Goal: Information Seeking & Learning: Learn about a topic

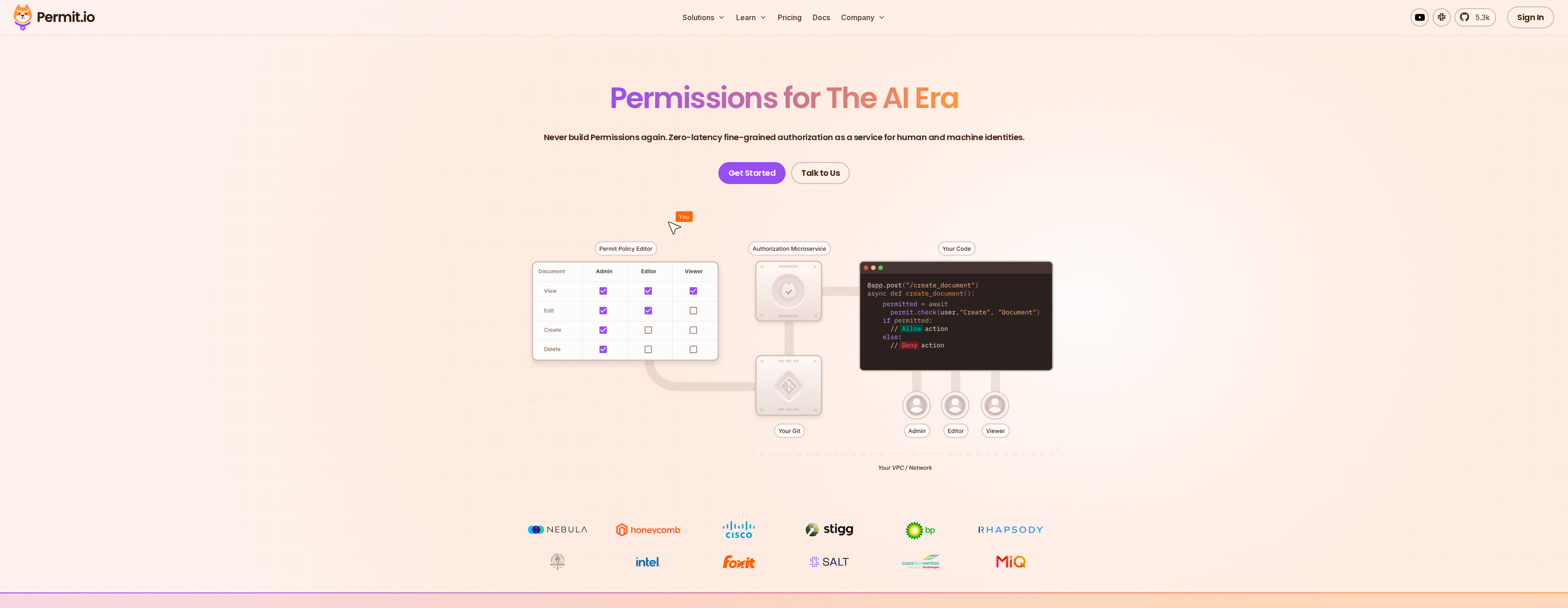
scroll to position [55, 0]
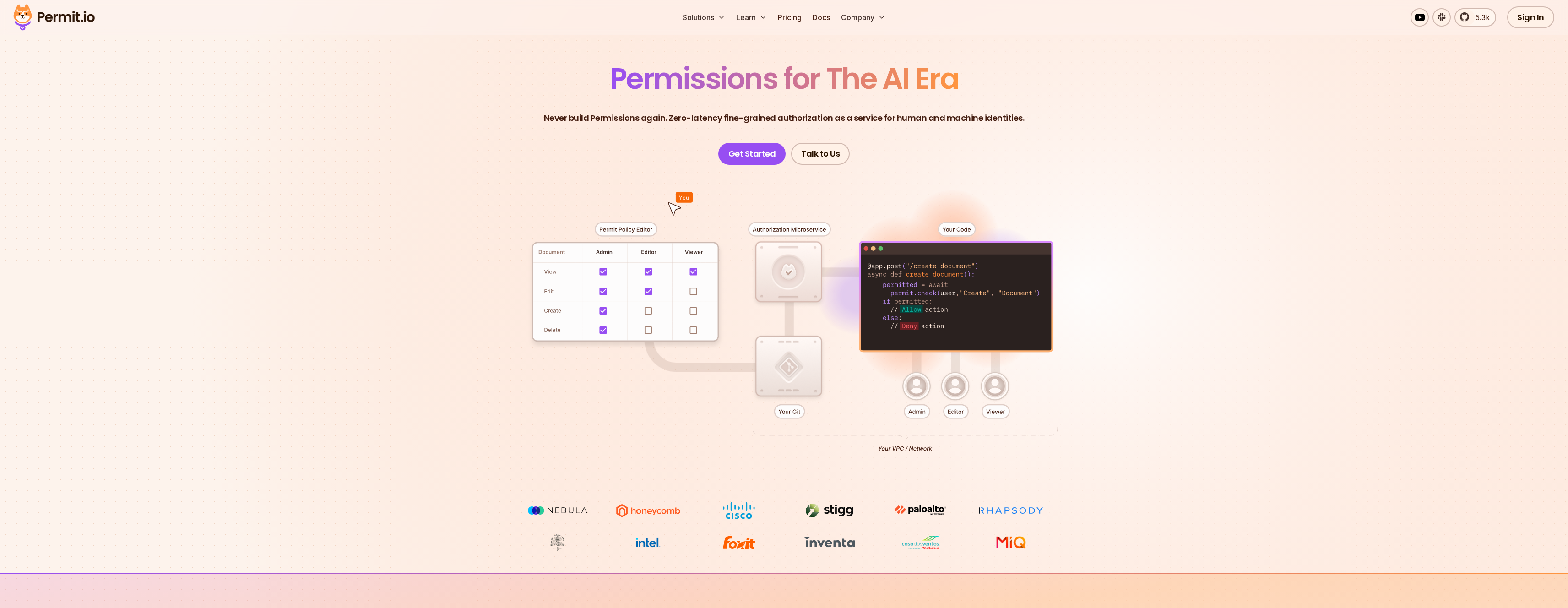
click at [715, 208] on div at bounding box center [784, 333] width 641 height 337
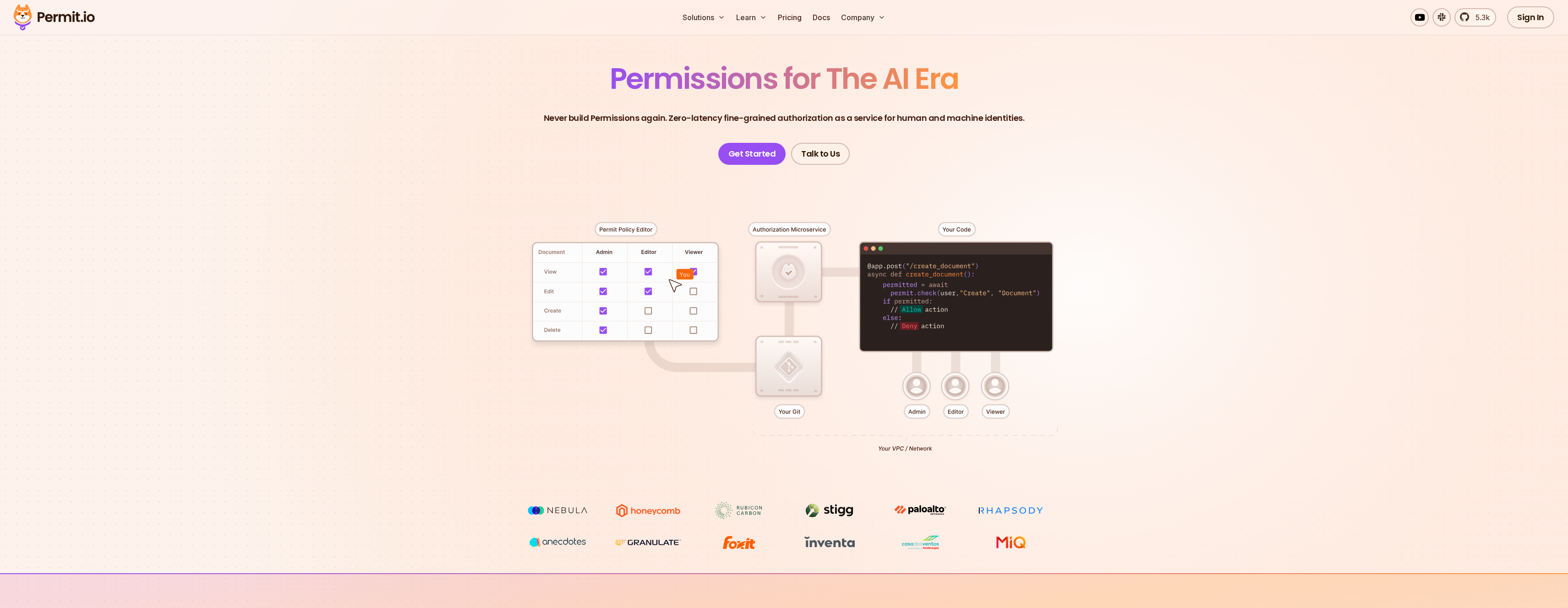
click at [899, 296] on div at bounding box center [784, 333] width 641 height 337
drag, startPoint x: 899, startPoint y: 296, endPoint x: 933, endPoint y: 294, distance: 34.1
click at [933, 294] on div at bounding box center [784, 333] width 641 height 337
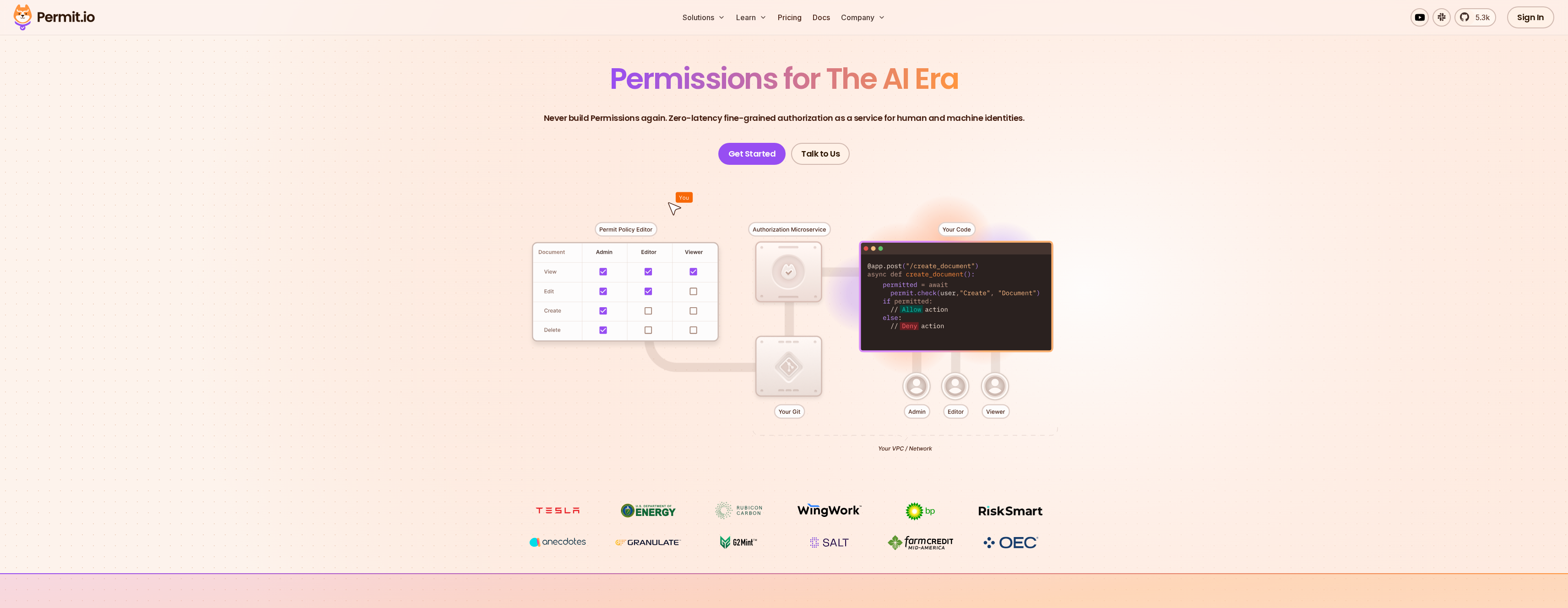
click at [1136, 270] on section "Permissions for The AI Era Never build Permissions again. Zero-latency fine-gra…" at bounding box center [784, 270] width 1568 height 604
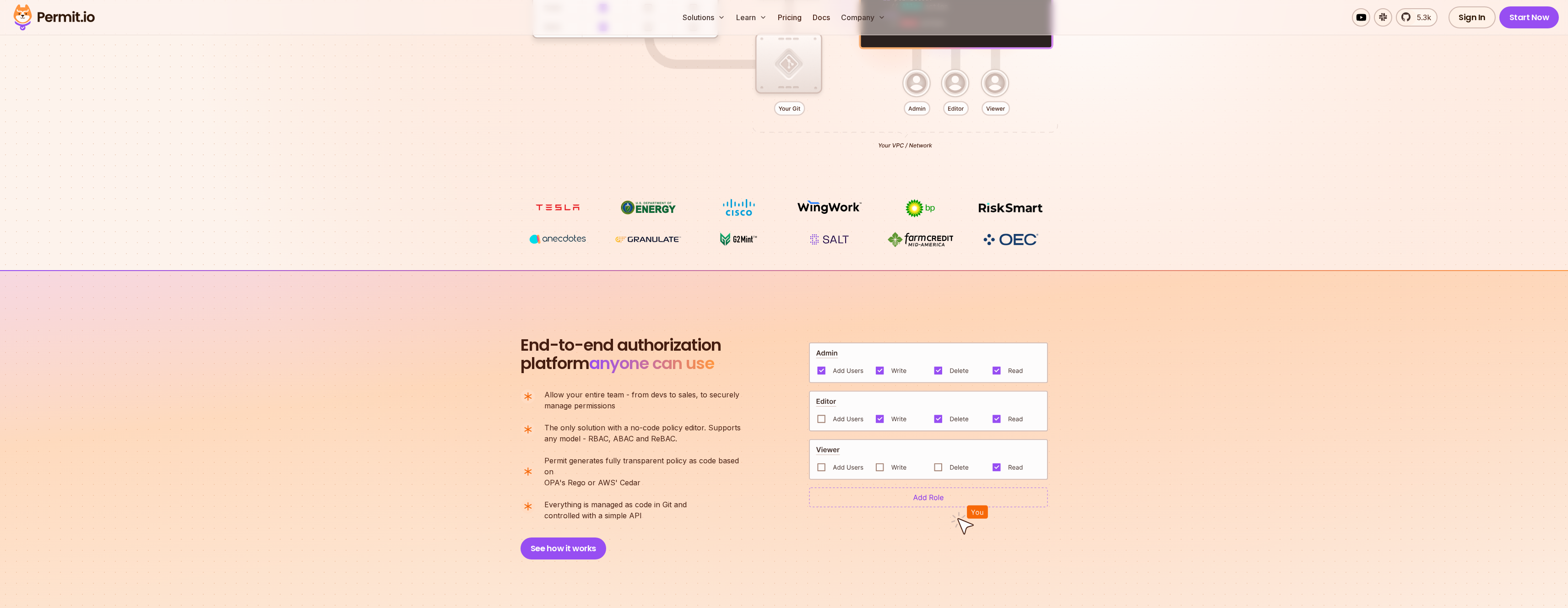
scroll to position [360, 0]
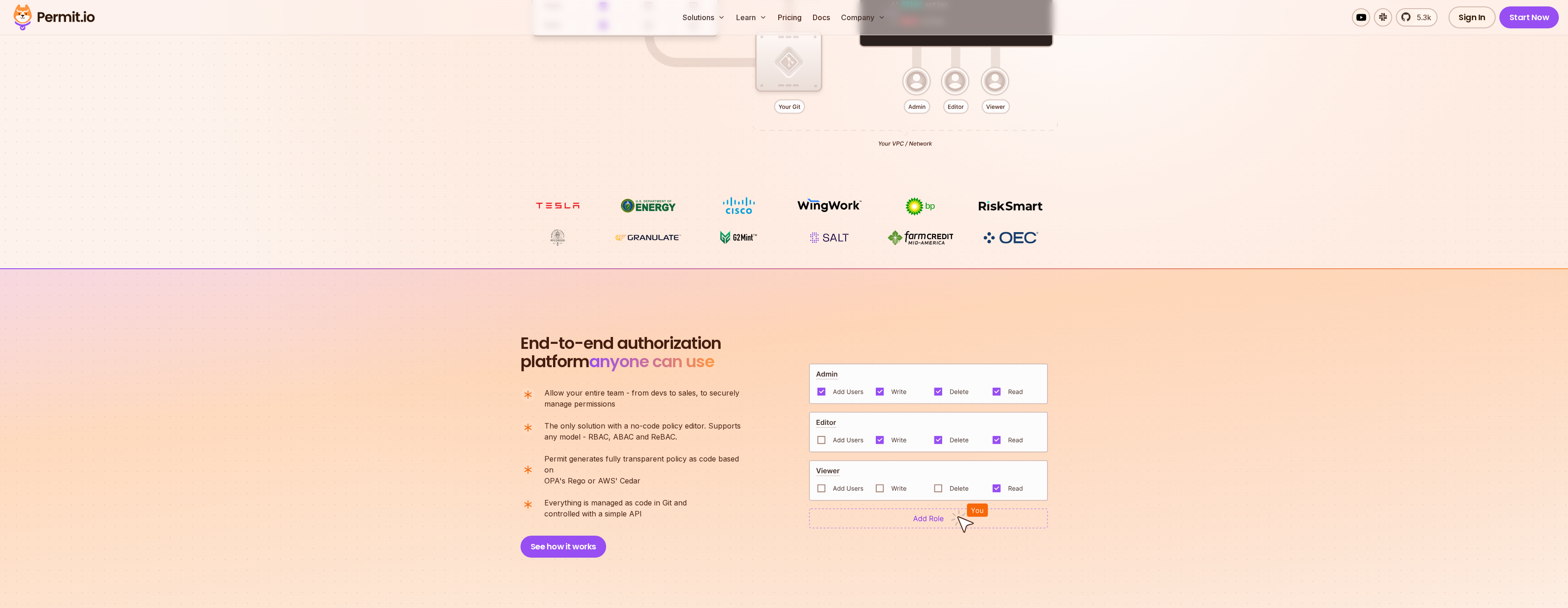
click at [527, 355] on h2 "End-to-end authorization platform anyone can use" at bounding box center [621, 352] width 201 height 37
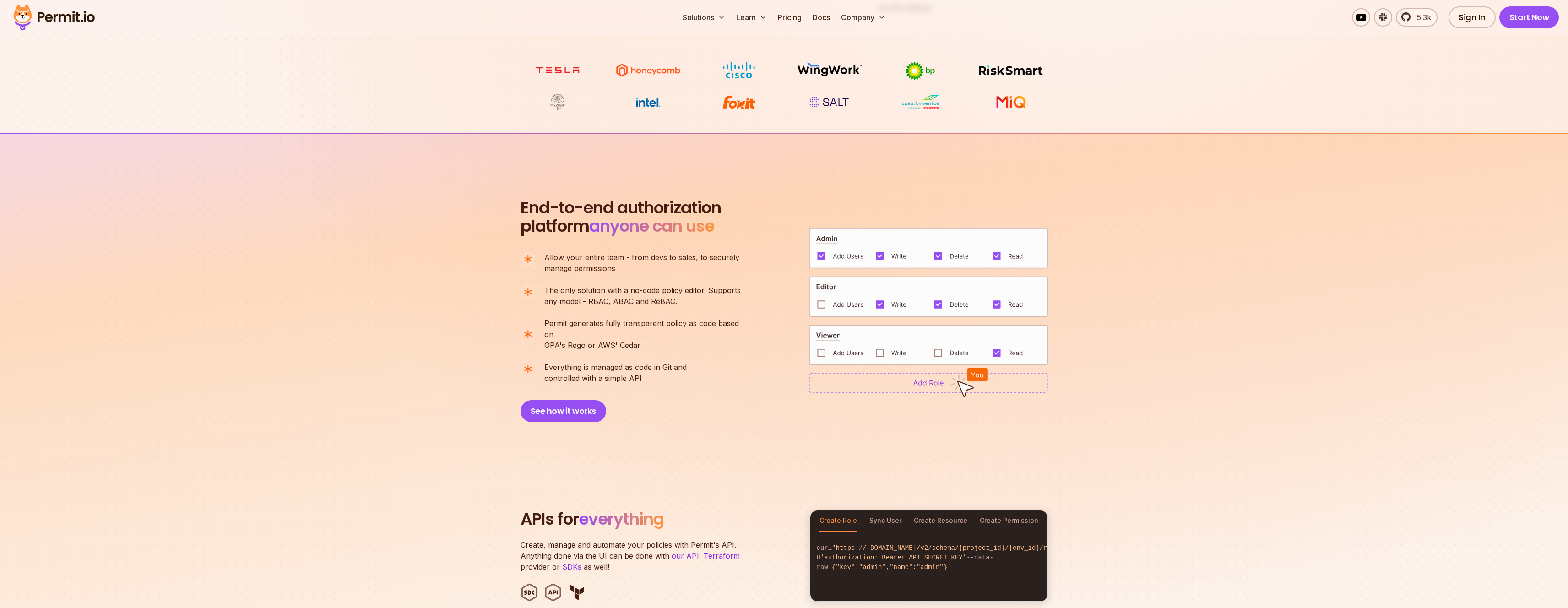
scroll to position [498, 0]
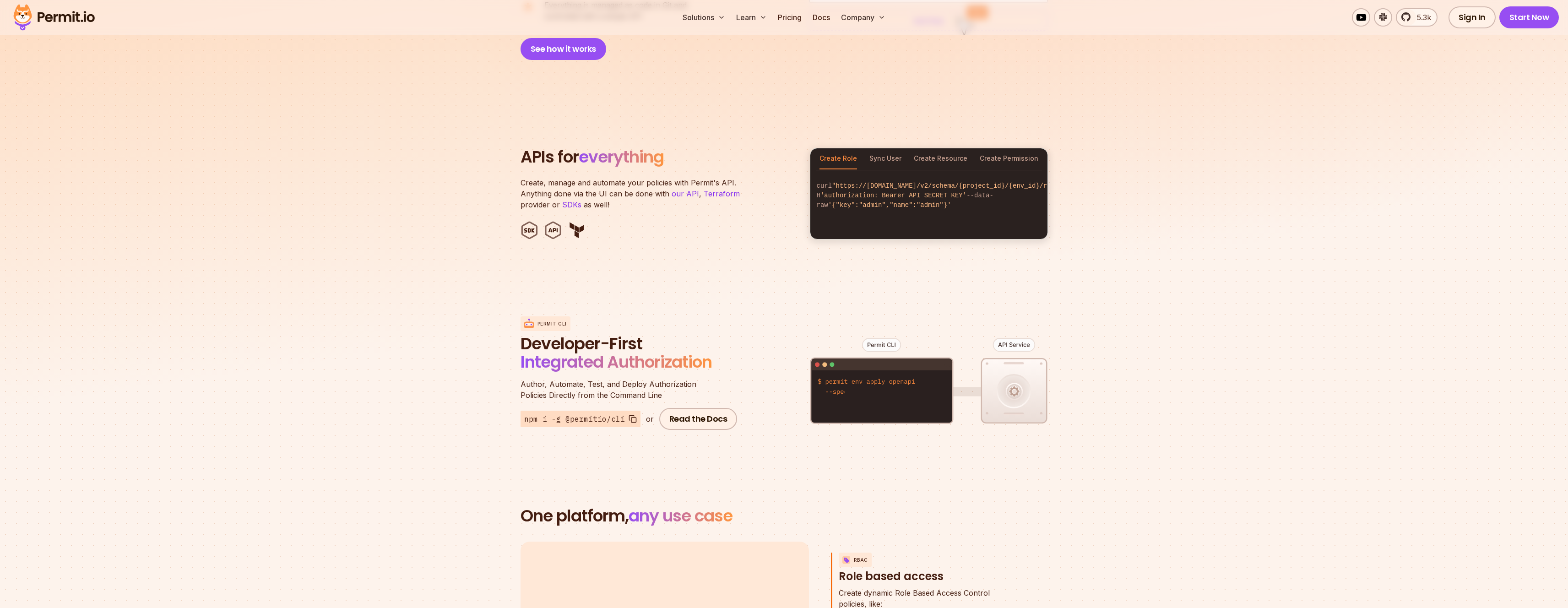
click at [712, 356] on span "Integrated Authorization" at bounding box center [616, 362] width 191 height 24
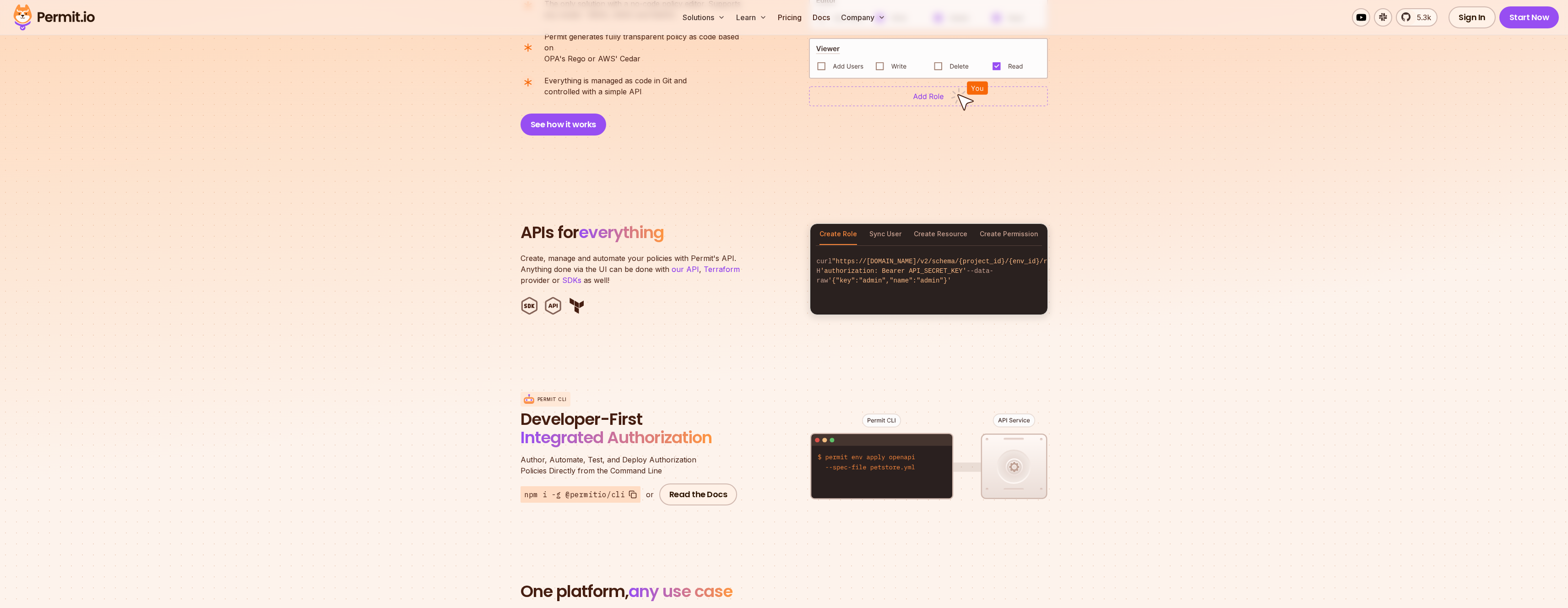
scroll to position [0, 0]
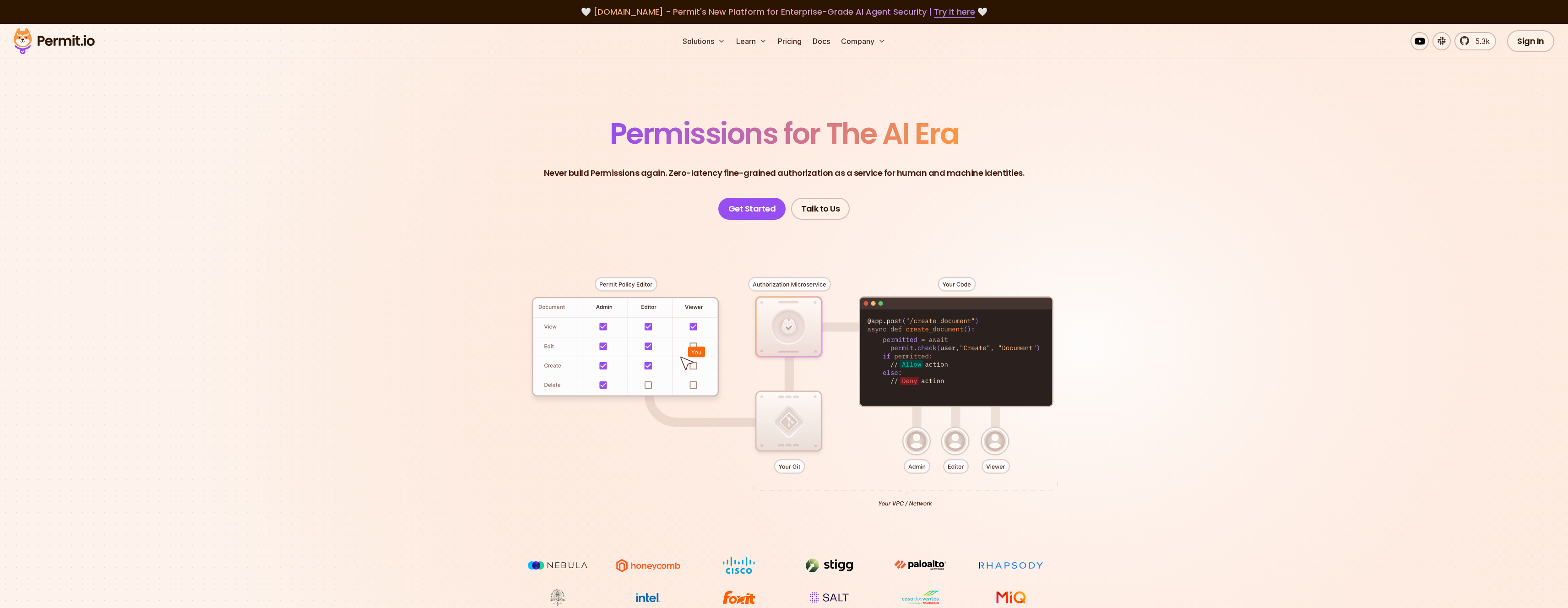
click at [792, 51] on div "Solutions Learn Pricing Docs Company 5.3k Sign In Start Now" at bounding box center [784, 41] width 1568 height 35
click at [792, 42] on link "Pricing" at bounding box center [790, 41] width 31 height 18
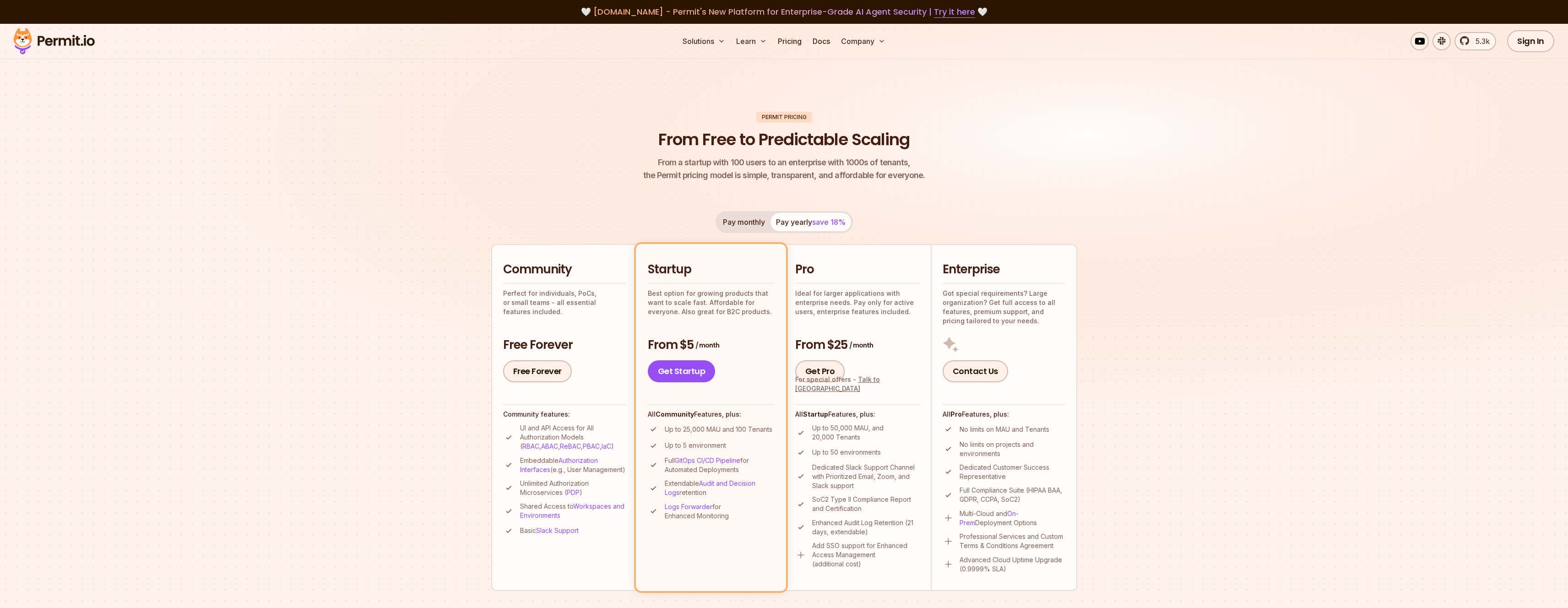
click at [527, 146] on header "Permit Pricing From Free to Predictable Scaling From a startup with 100 users t…" at bounding box center [784, 147] width 586 height 71
click at [494, 149] on header "Permit Pricing From Free to Predictable Scaling From a startup with 100 users t…" at bounding box center [784, 147] width 586 height 71
click at [494, 147] on header "Permit Pricing From Free to Predictable Scaling From a startup with 100 users t…" at bounding box center [784, 147] width 586 height 71
click at [512, 127] on header "Permit Pricing From Free to Predictable Scaling From a startup with 100 users t…" at bounding box center [784, 147] width 586 height 71
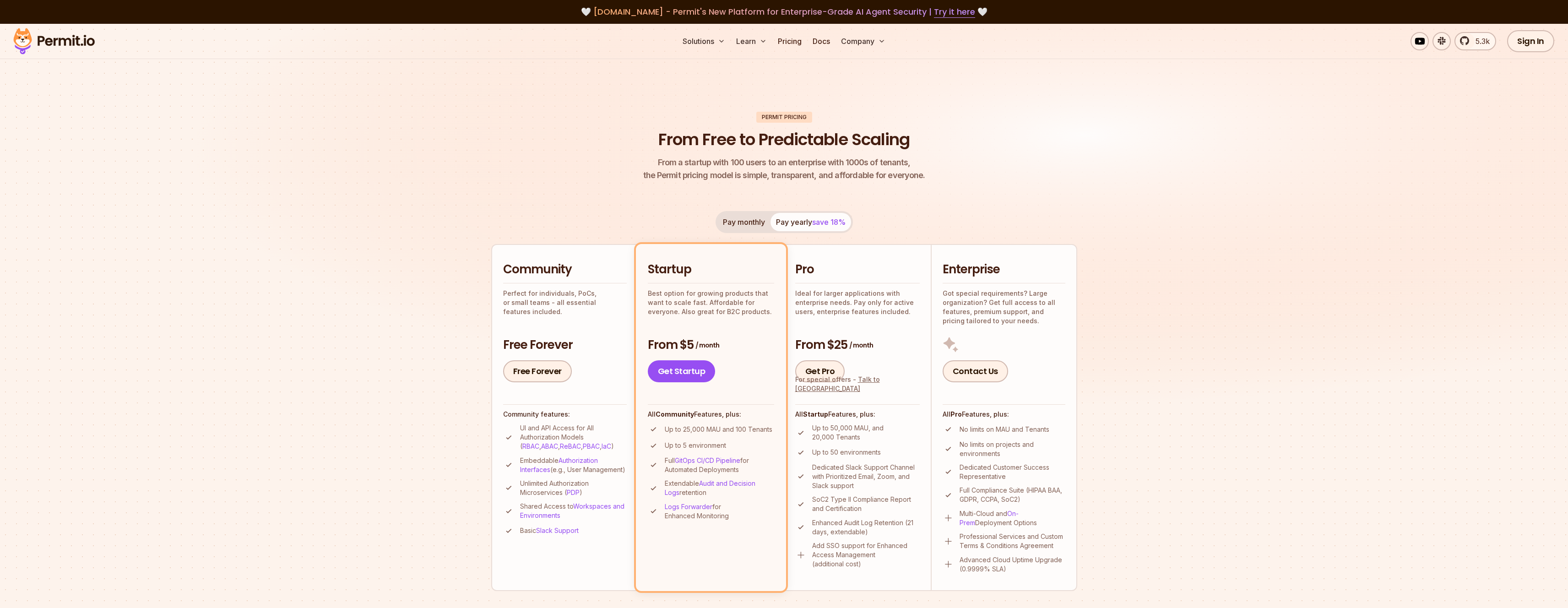
click at [513, 127] on header "Permit Pricing From Free to Predictable Scaling From a startup with 100 users t…" at bounding box center [784, 147] width 586 height 71
